Goal: Task Accomplishment & Management: Manage account settings

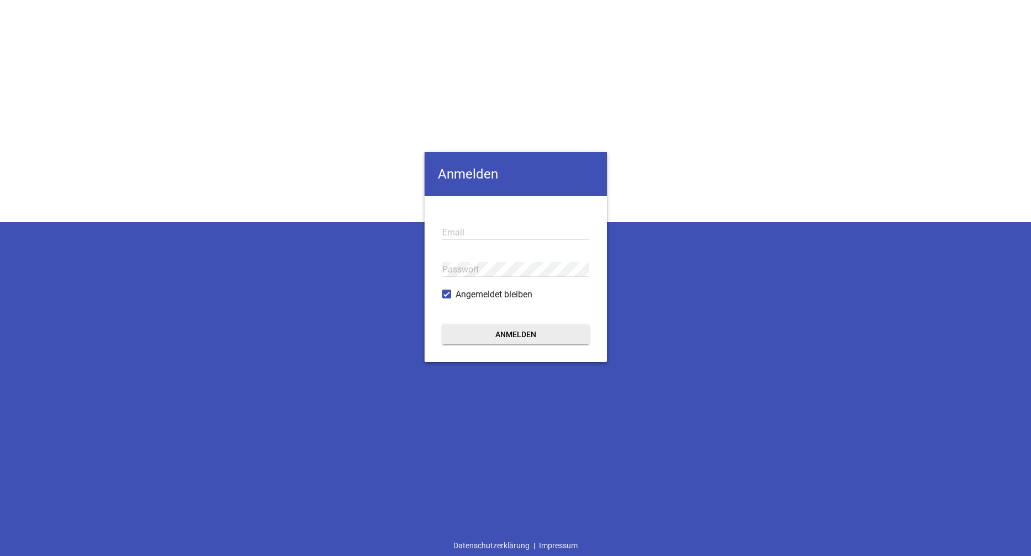
type input "[PERSON_NAME][EMAIL_ADDRESS][PERSON_NAME][DOMAIN_NAME]"
click at [532, 331] on button "Anmelden" at bounding box center [515, 334] width 147 height 20
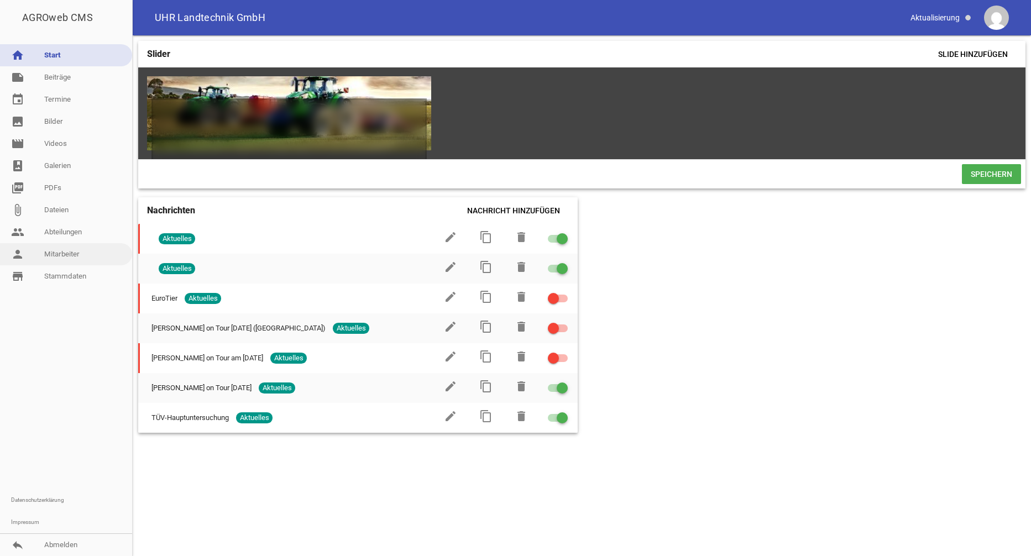
click at [67, 255] on link "person Mitarbeiter" at bounding box center [66, 254] width 132 height 22
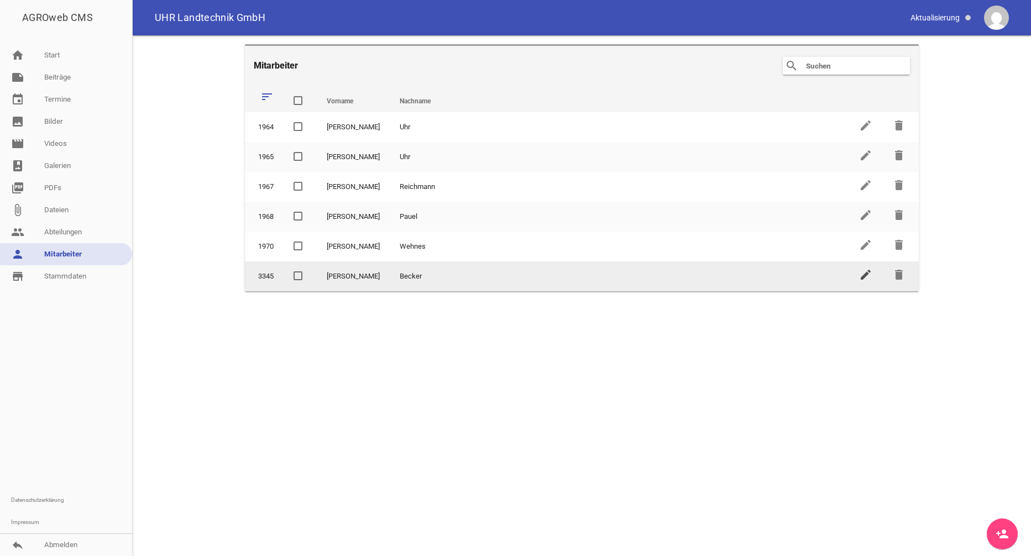
click at [865, 277] on icon "edit" at bounding box center [865, 274] width 13 height 13
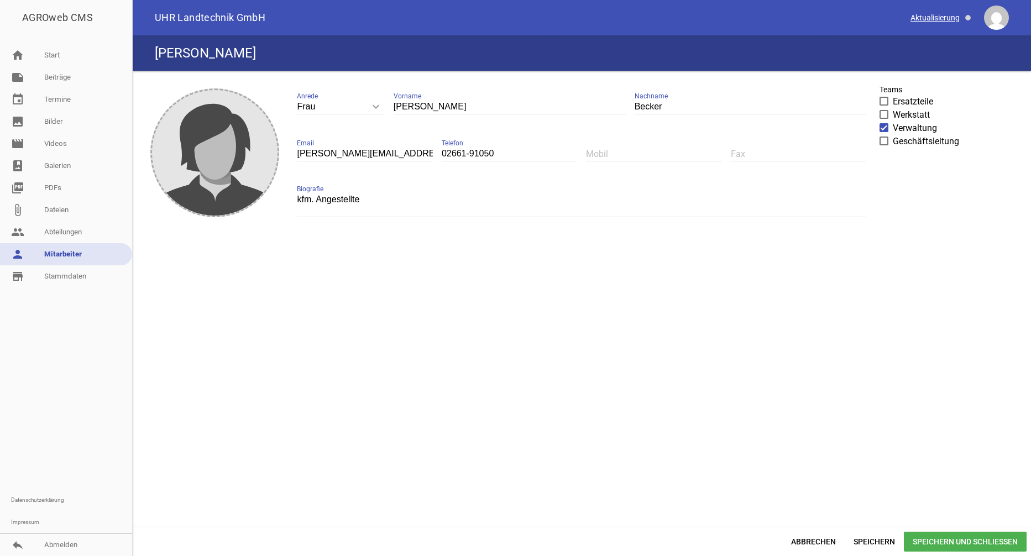
click at [933, 20] on span at bounding box center [941, 17] width 70 height 19
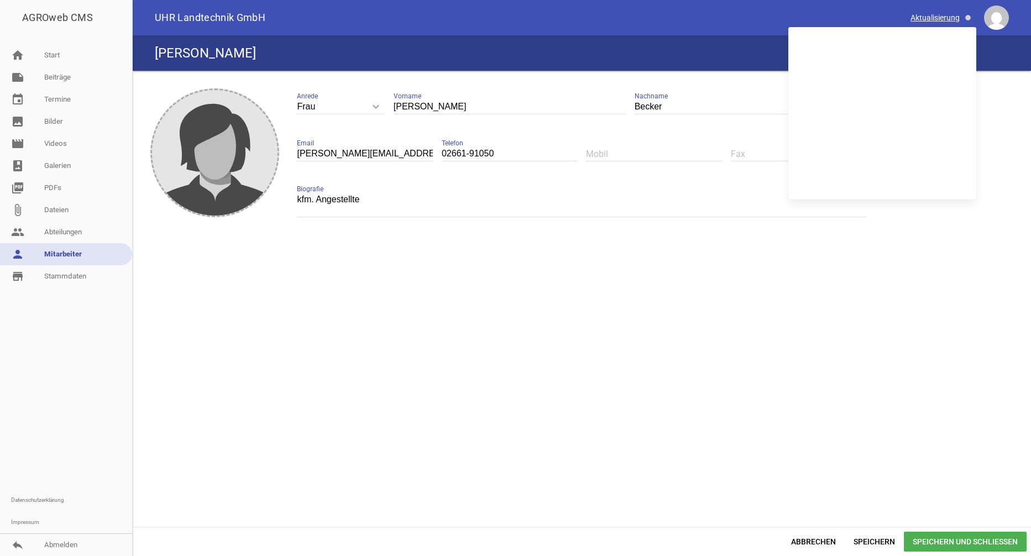
click at [933, 20] on span at bounding box center [941, 17] width 70 height 19
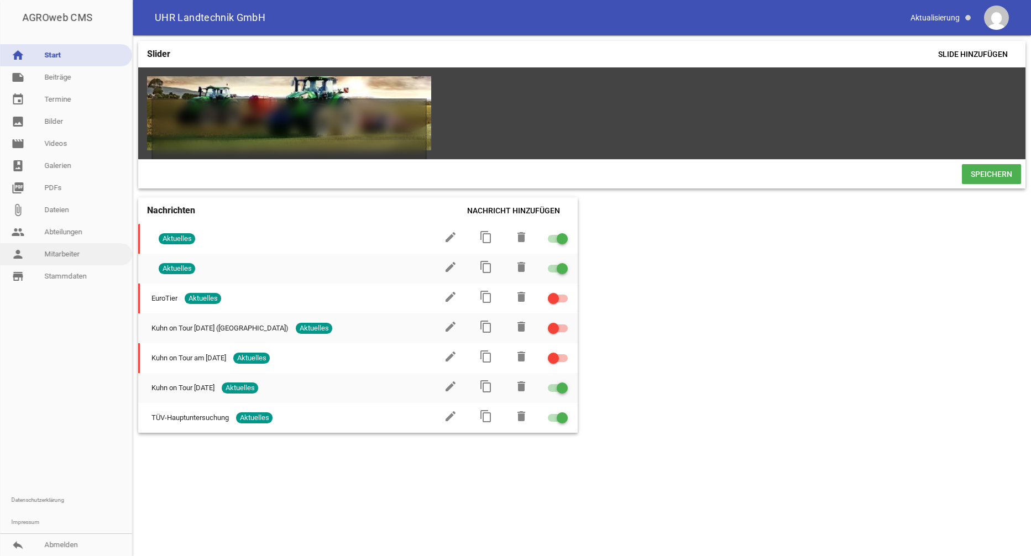
click at [44, 254] on link "person Mitarbeiter" at bounding box center [66, 254] width 132 height 22
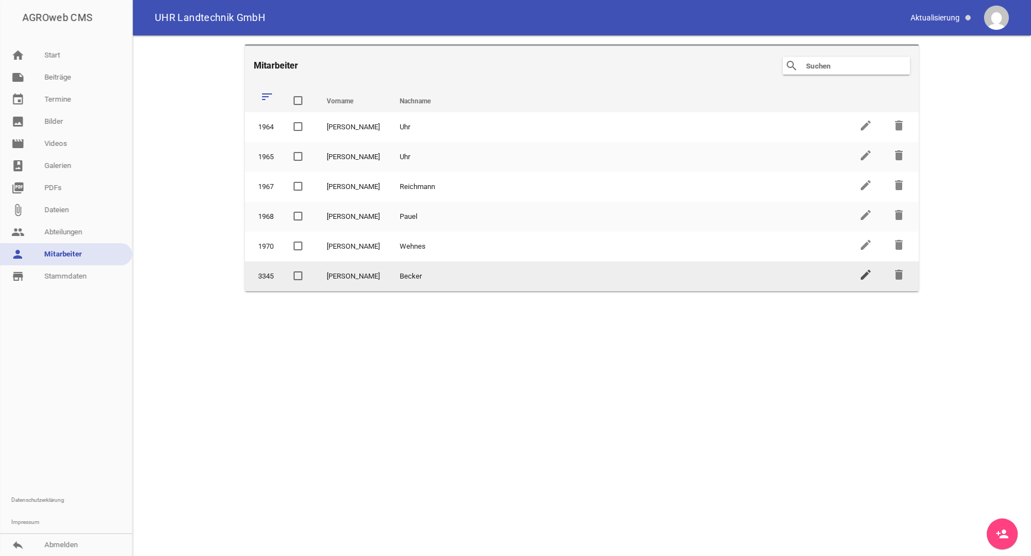
click at [863, 278] on icon "edit" at bounding box center [865, 274] width 13 height 13
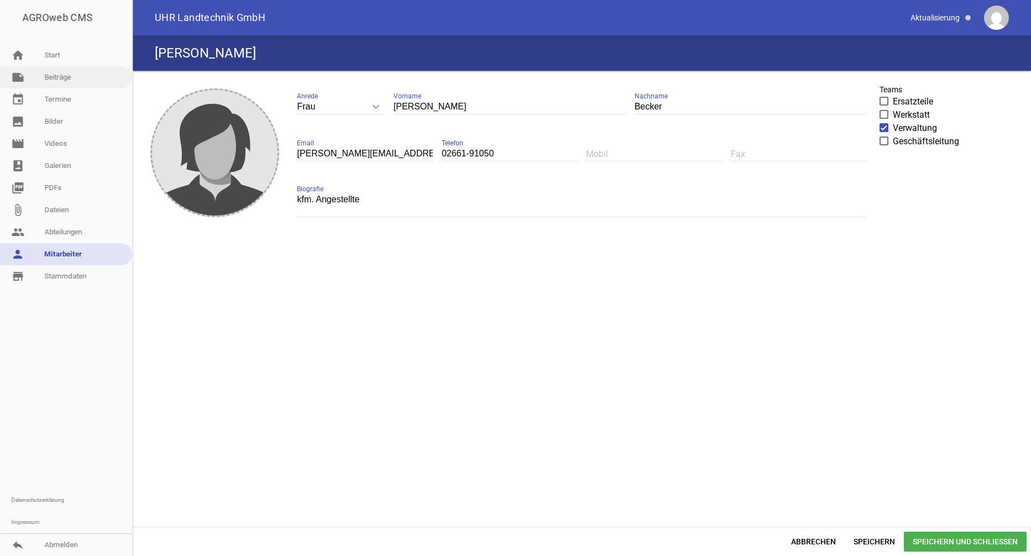
click at [51, 76] on link "note Beiträge" at bounding box center [66, 77] width 132 height 22
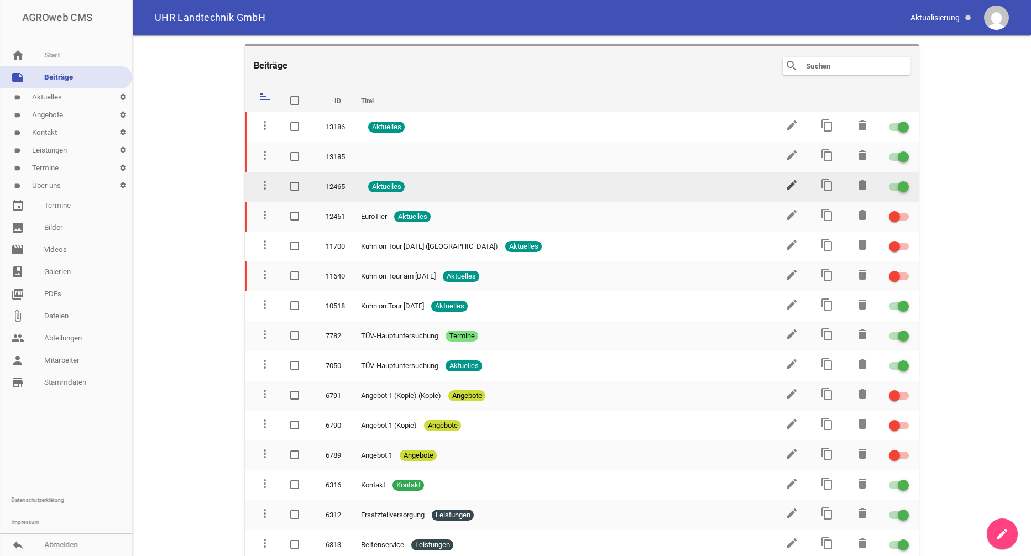
click at [785, 189] on icon "edit" at bounding box center [791, 185] width 13 height 13
